Goal: Information Seeking & Learning: Learn about a topic

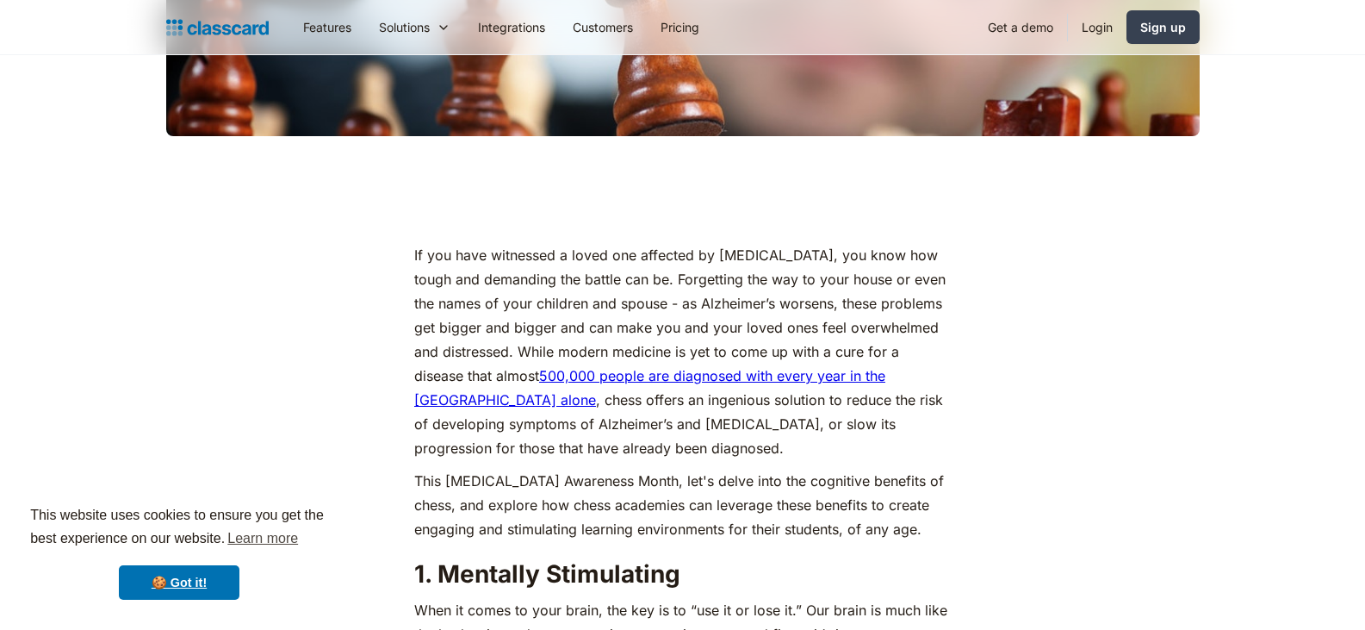
scroll to position [677, 0]
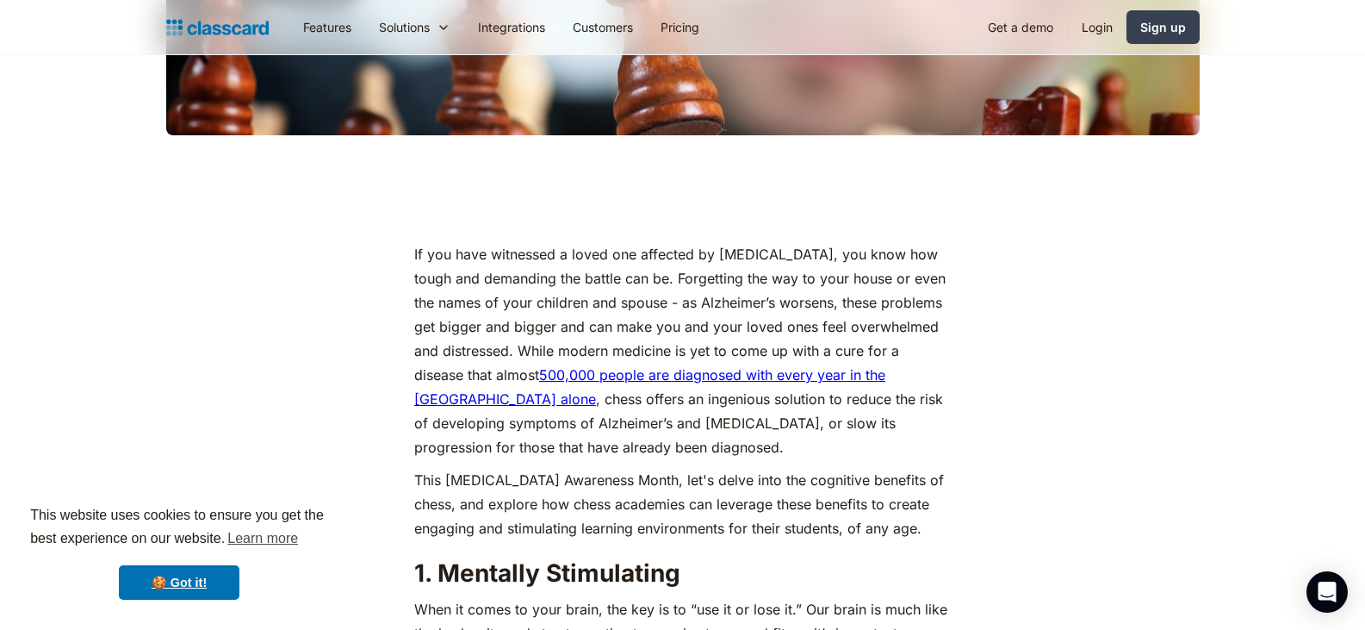
click at [925, 268] on p "If you have witnessed a loved one affected by [MEDICAL_DATA], you know how toug…" at bounding box center [682, 350] width 537 height 217
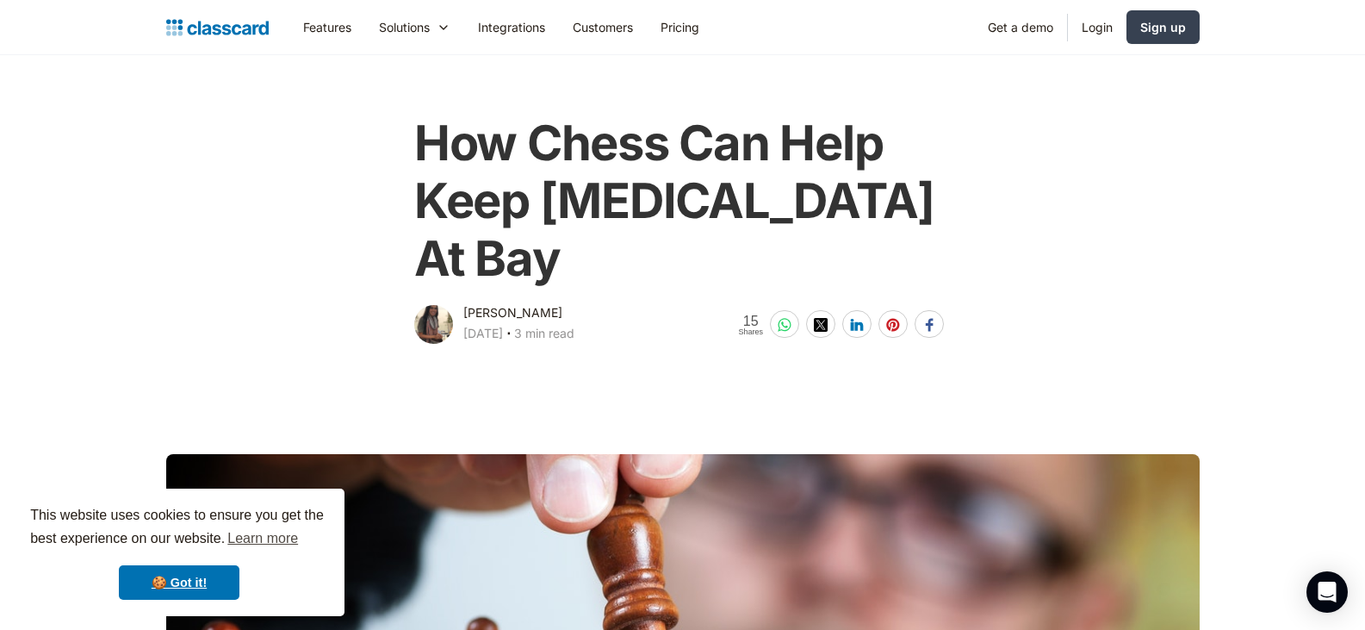
scroll to position [0, 0]
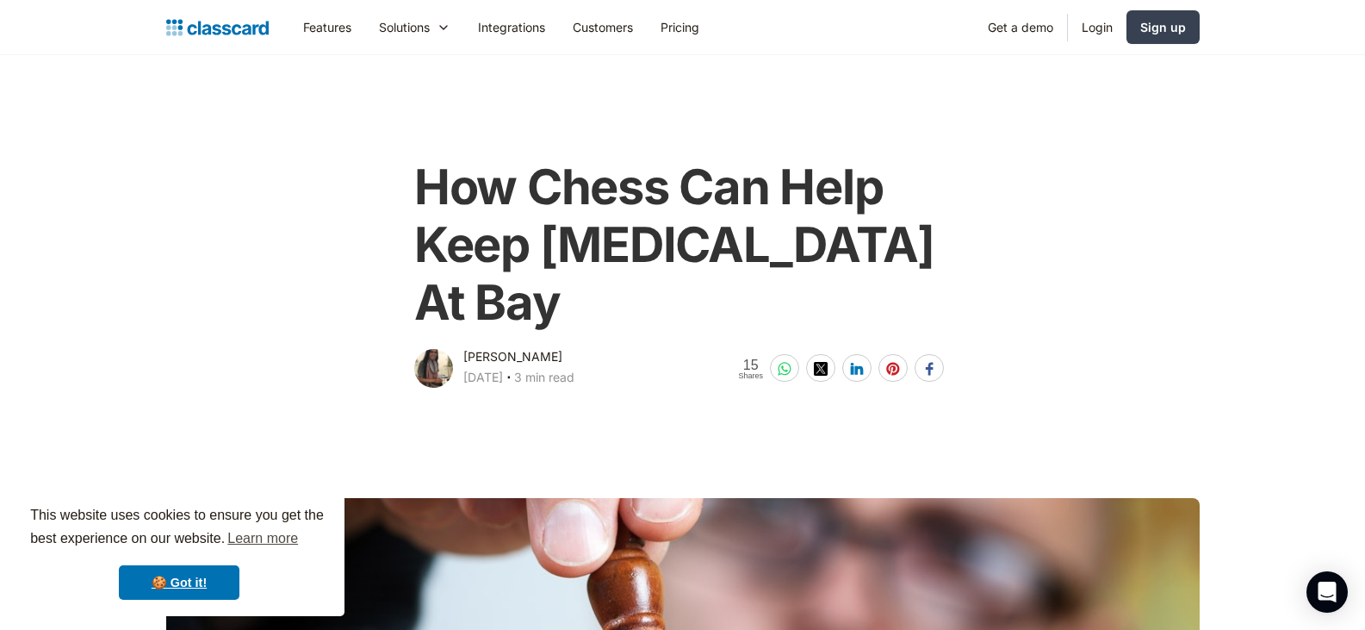
click at [628, 394] on main at bounding box center [682, 612] width 1365 height 443
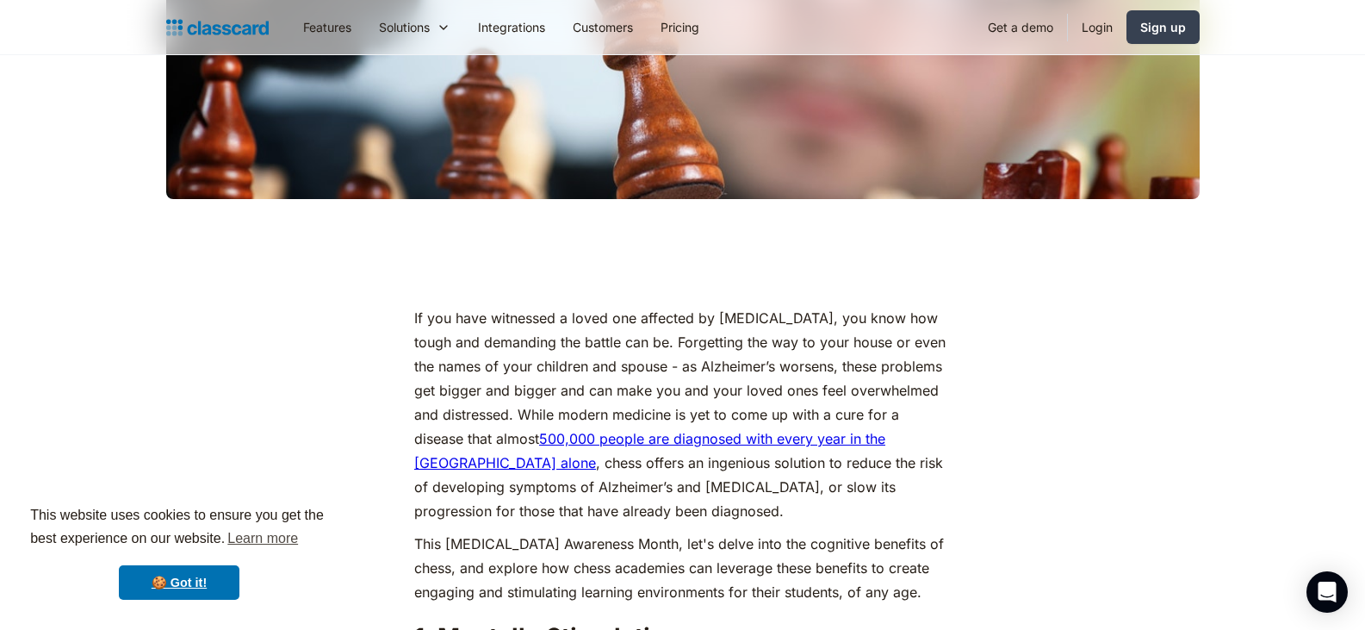
scroll to position [616, 0]
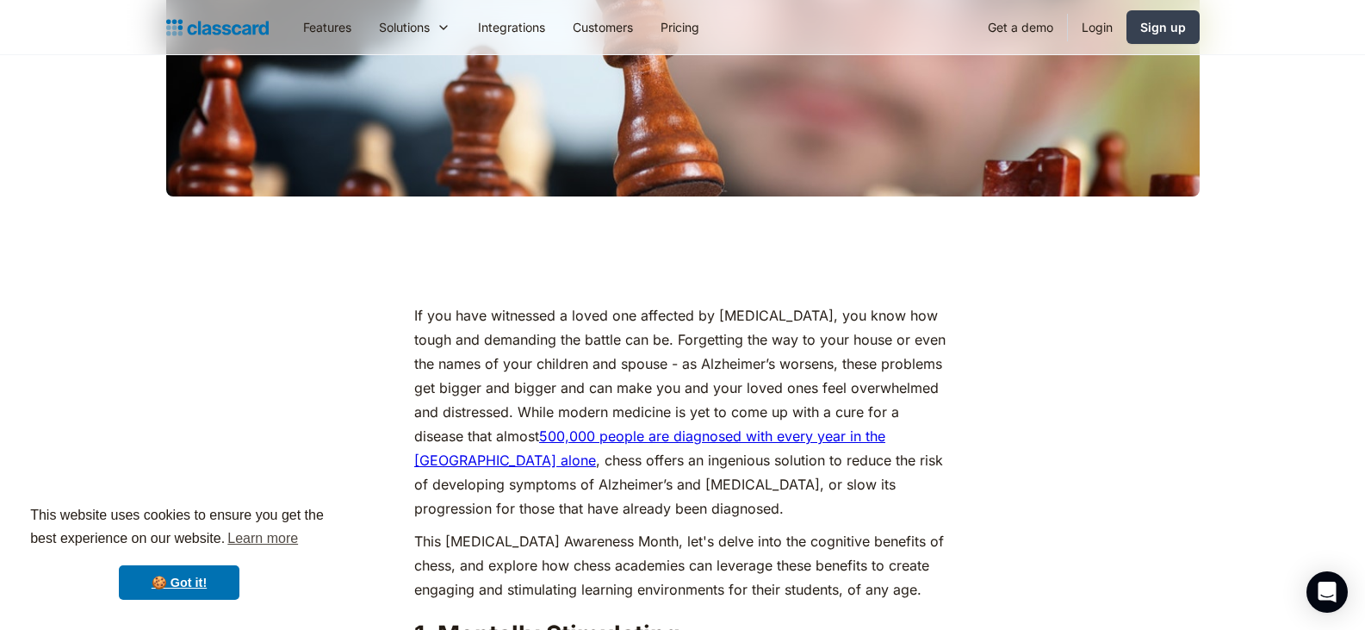
click at [465, 462] on p "If you have witnessed a loved one affected by [MEDICAL_DATA], you know how toug…" at bounding box center [682, 411] width 537 height 217
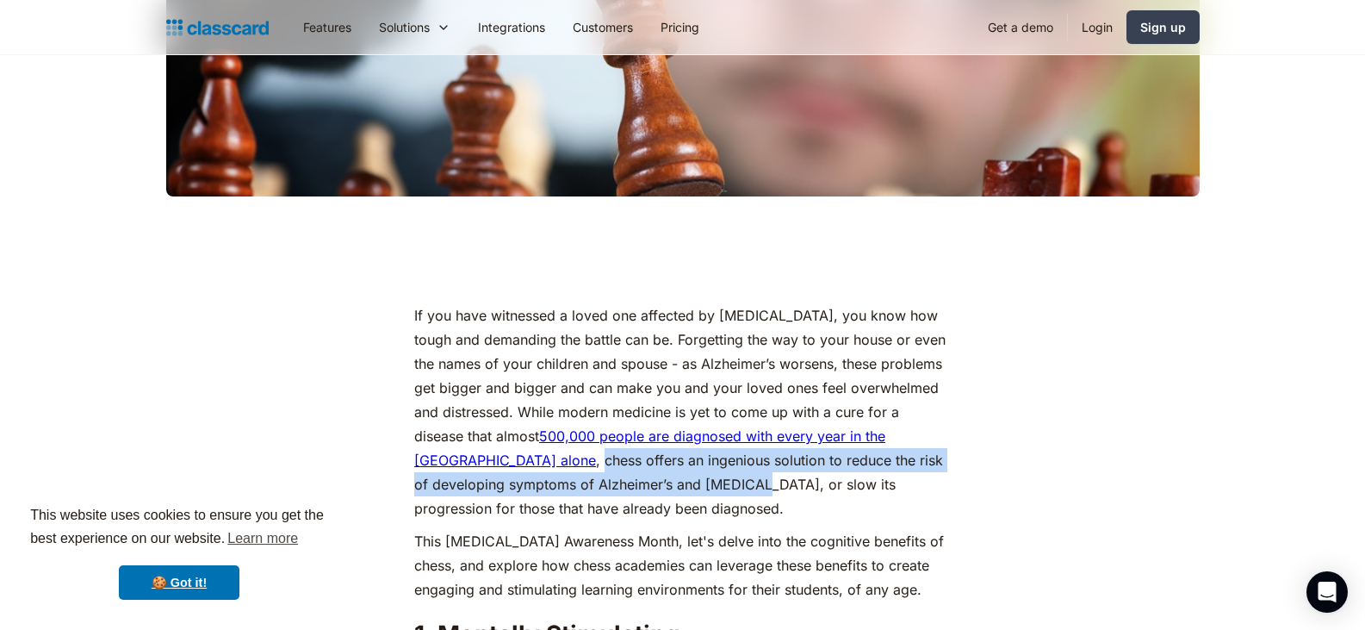
drag, startPoint x: 459, startPoint y: 462, endPoint x: 668, endPoint y: 487, distance: 210.8
click at [668, 487] on p "If you have witnessed a loved one affected by [MEDICAL_DATA], you know how toug…" at bounding box center [682, 411] width 537 height 217
copy p "chess offers an ingenious solution to reduce the risk of developing symptoms of…"
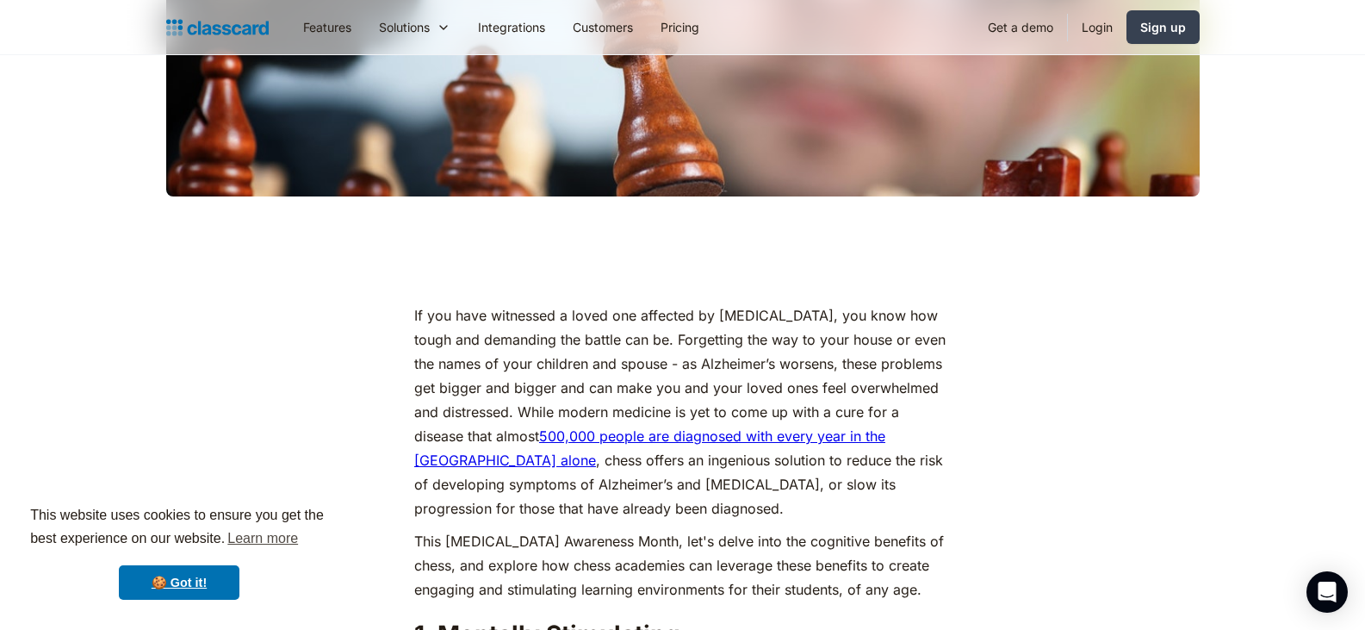
click at [675, 415] on p "If you have witnessed a loved one affected by [MEDICAL_DATA], you know how toug…" at bounding box center [682, 411] width 537 height 217
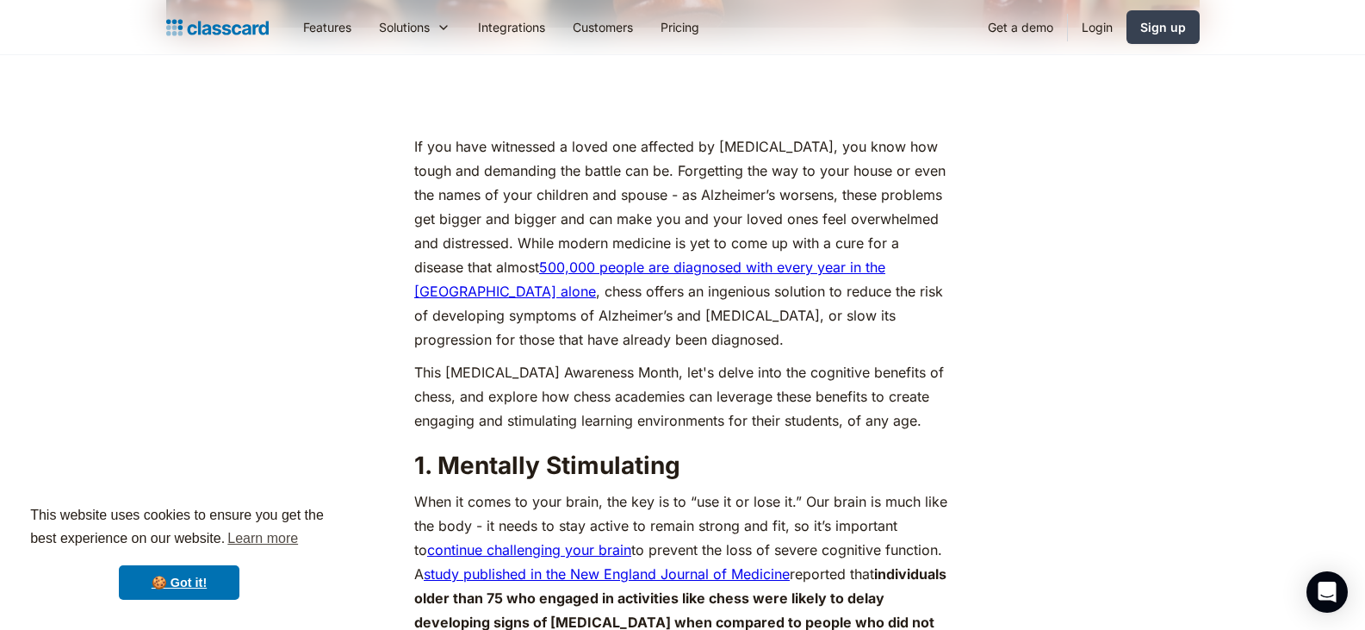
scroll to position [786, 0]
click at [713, 393] on p "This [MEDICAL_DATA] Awareness Month, let's delve into the cognitive benefits of…" at bounding box center [682, 395] width 537 height 72
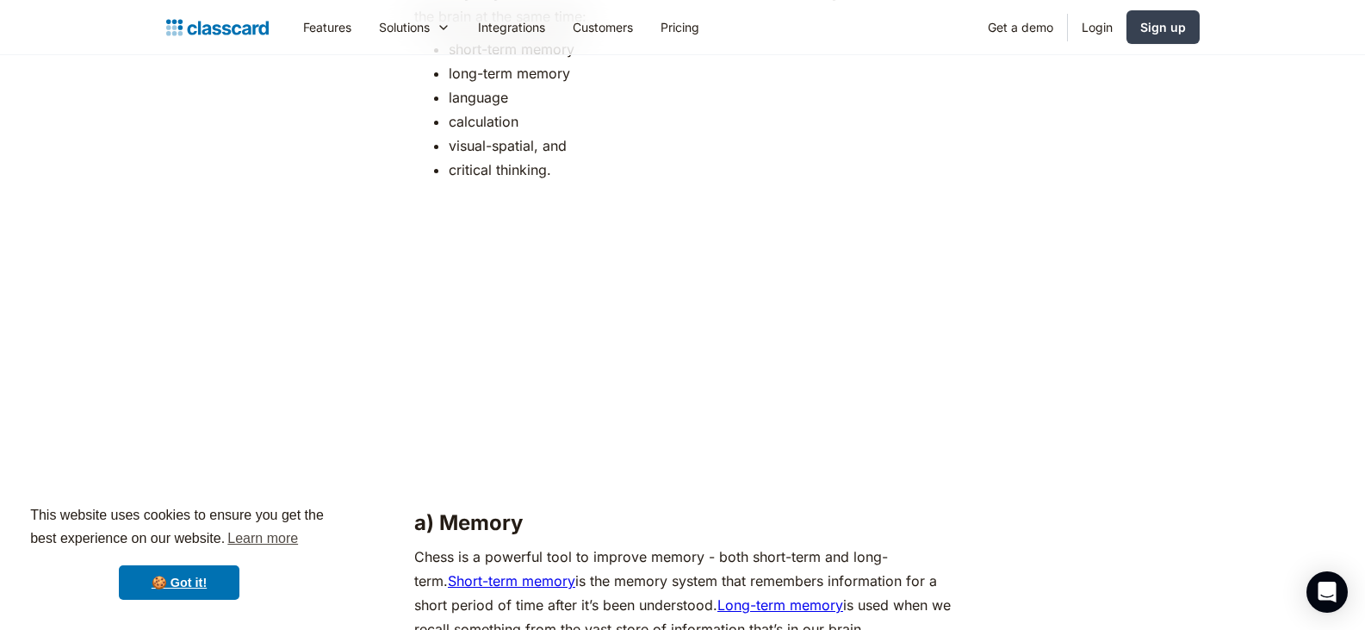
scroll to position [1553, 0]
